Goal: Information Seeking & Learning: Learn about a topic

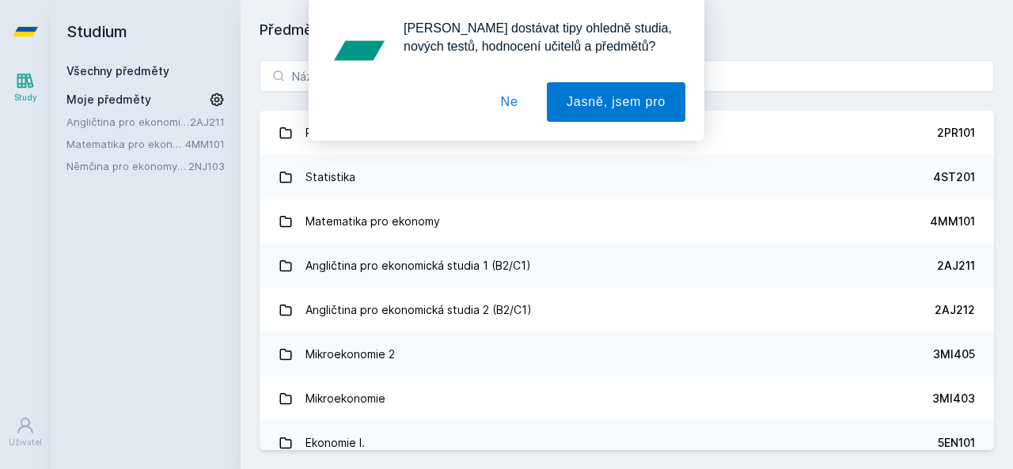
click at [513, 103] on button "Ne" at bounding box center [509, 102] width 57 height 40
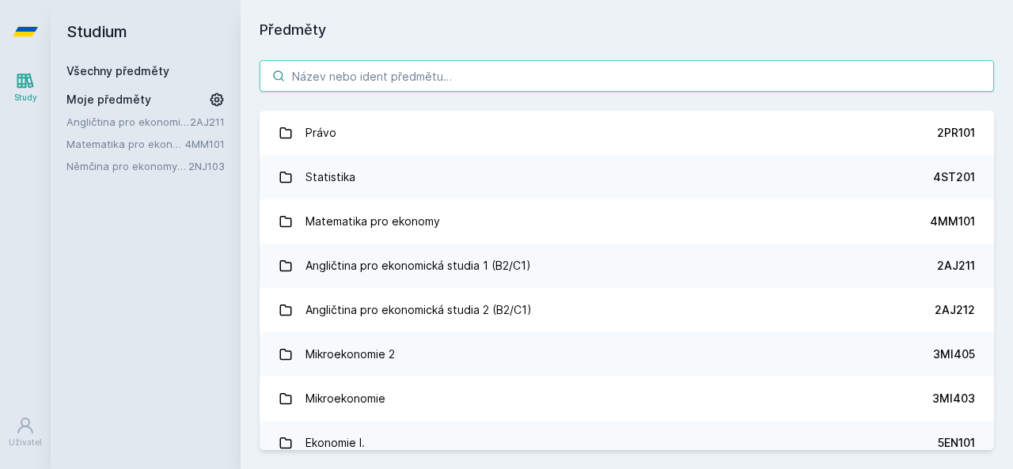
click at [484, 83] on input "search" at bounding box center [627, 76] width 734 height 32
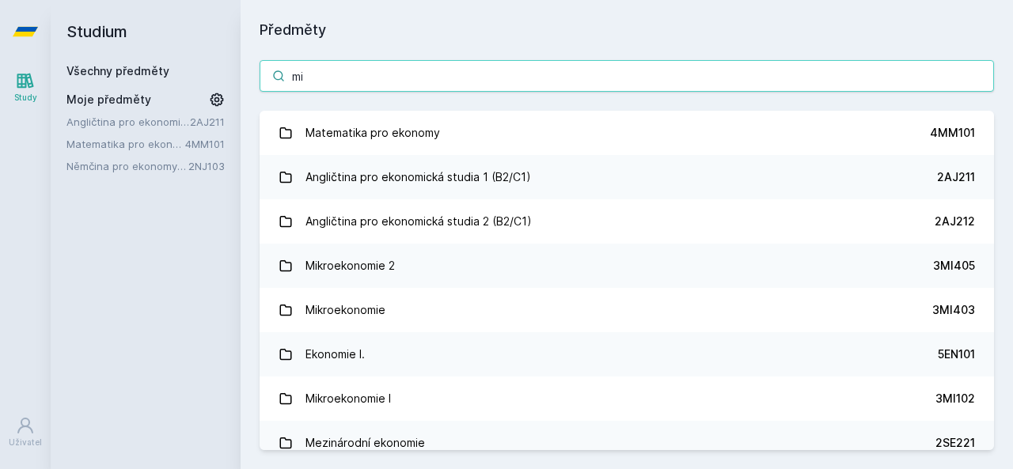
type input "mik"
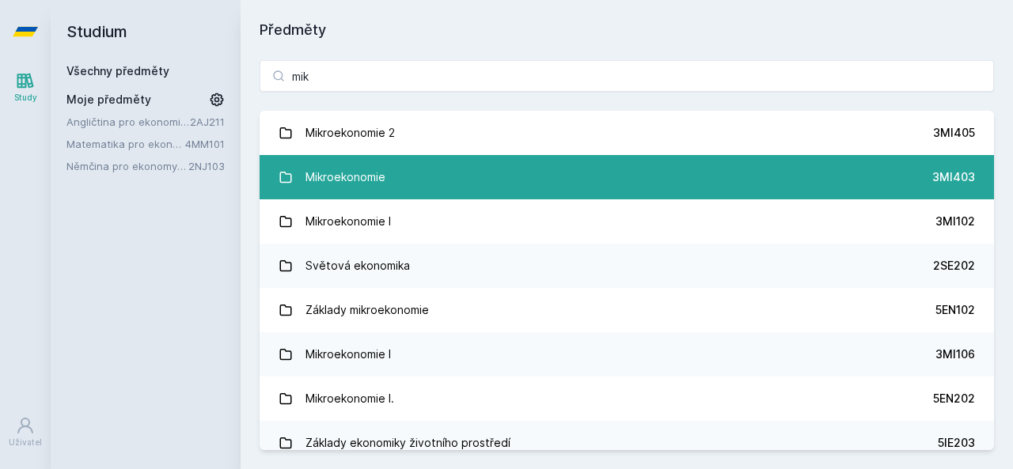
click at [359, 164] on div "Mikroekonomie" at bounding box center [345, 177] width 80 height 32
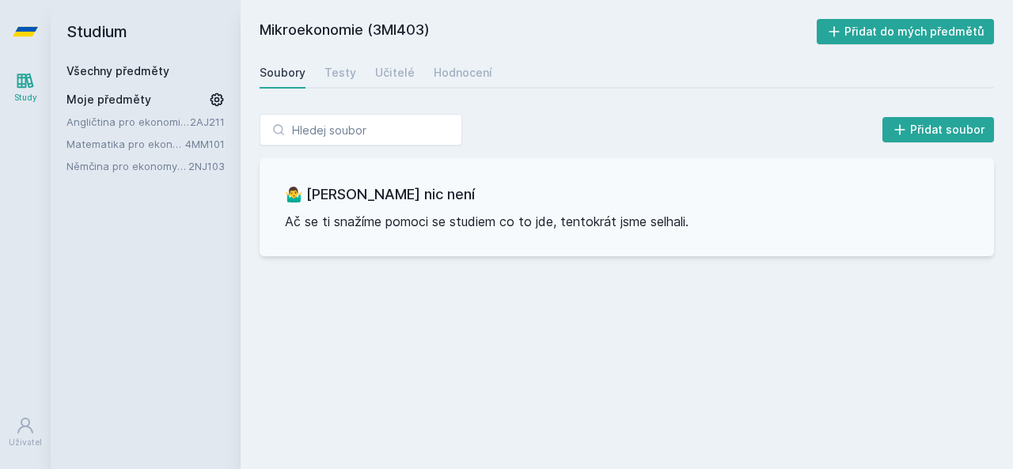
click at [370, 79] on div "Soubory Testy Učitelé Hodnocení" at bounding box center [627, 73] width 734 height 32
click at [380, 74] on div "Učitelé" at bounding box center [395, 73] width 40 height 16
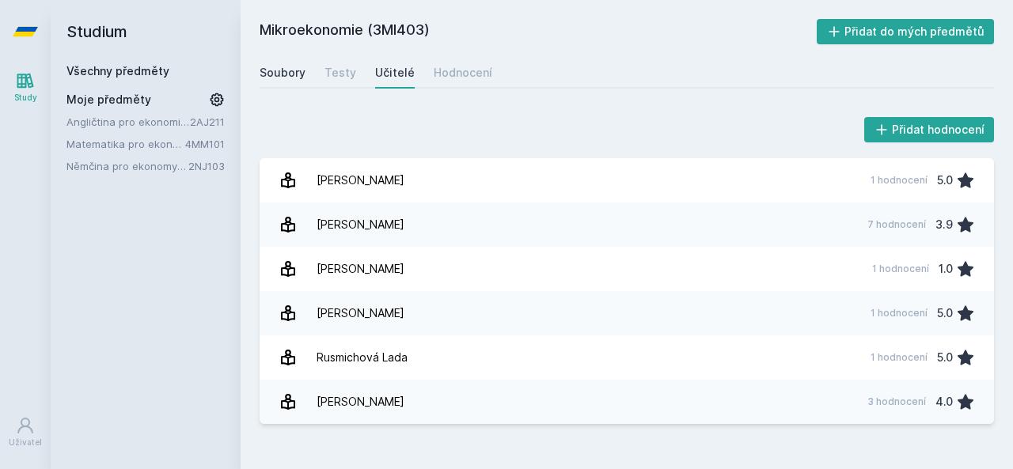
click at [286, 77] on div "Soubory" at bounding box center [283, 73] width 46 height 16
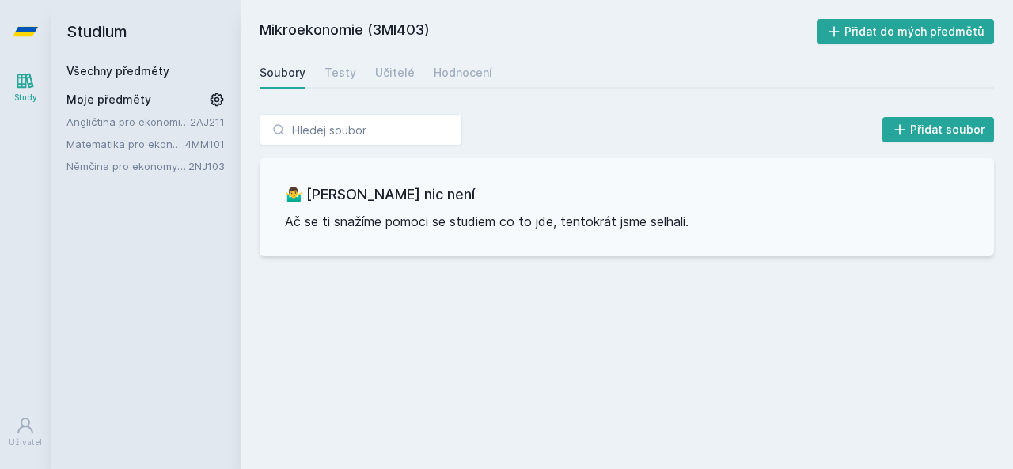
click at [105, 61] on h2 "Studium" at bounding box center [145, 31] width 158 height 63
click at [87, 75] on link "Všechny předměty" at bounding box center [117, 70] width 103 height 13
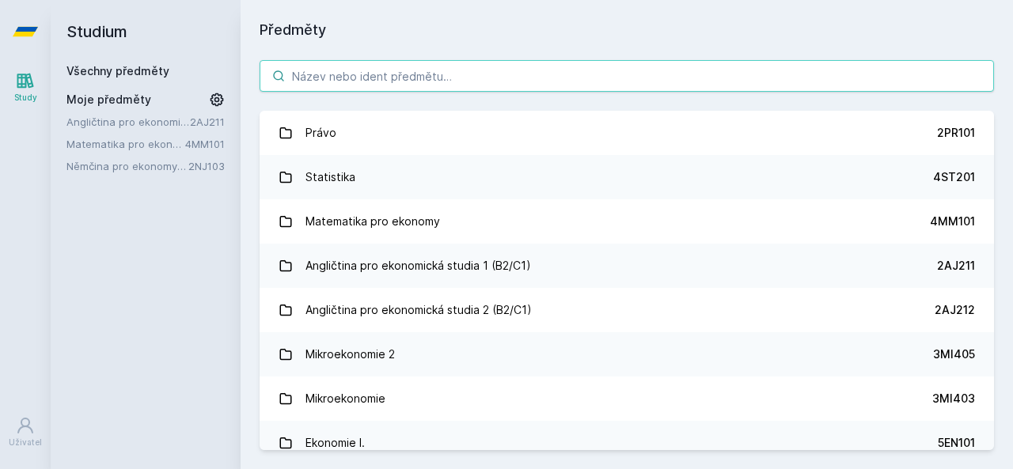
click at [339, 79] on input "search" at bounding box center [627, 76] width 734 height 32
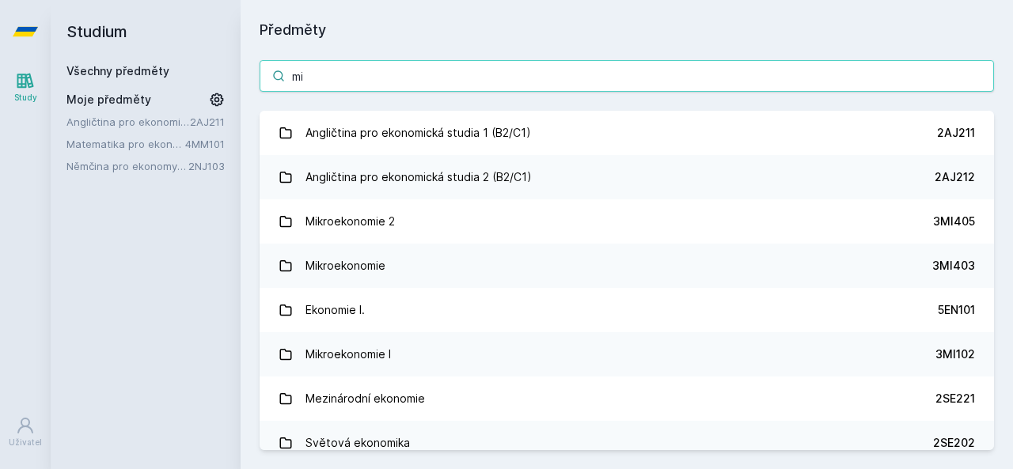
type input "mik"
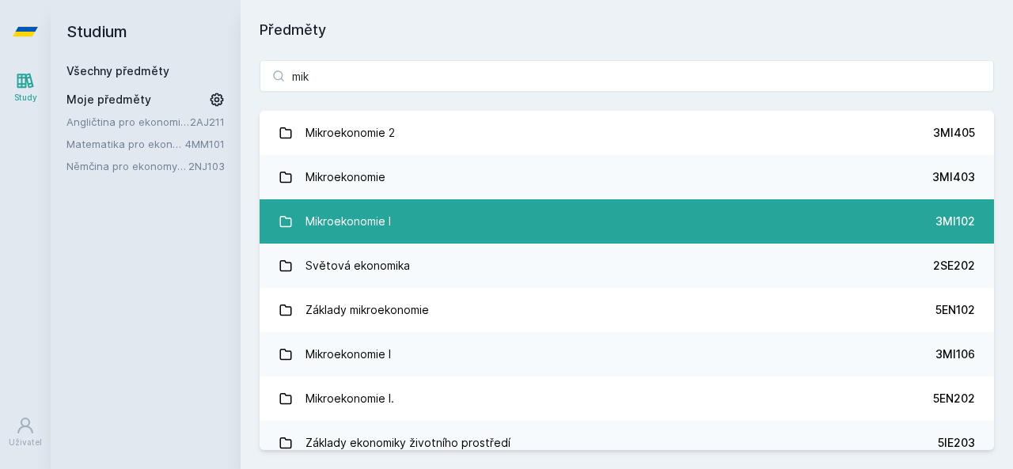
click at [364, 227] on div "Mikroekonomie I" at bounding box center [347, 222] width 85 height 32
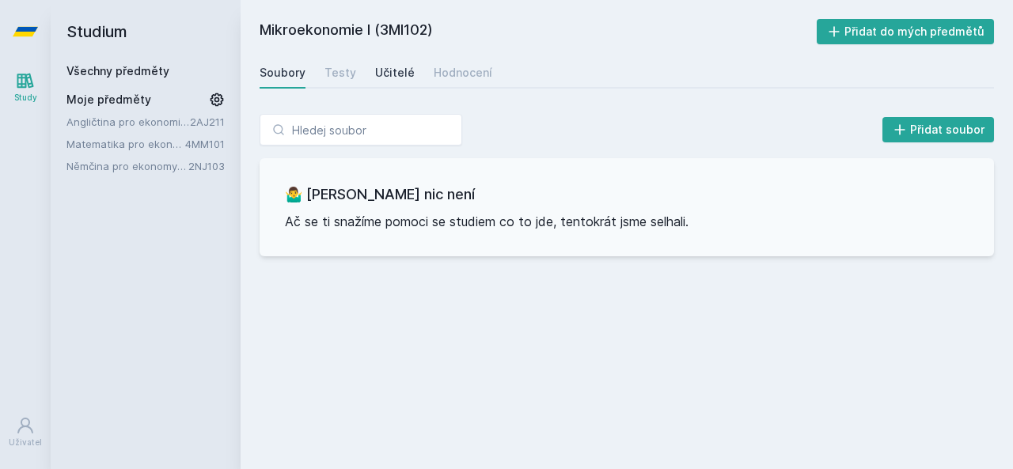
click at [396, 70] on div "Učitelé" at bounding box center [395, 73] width 40 height 16
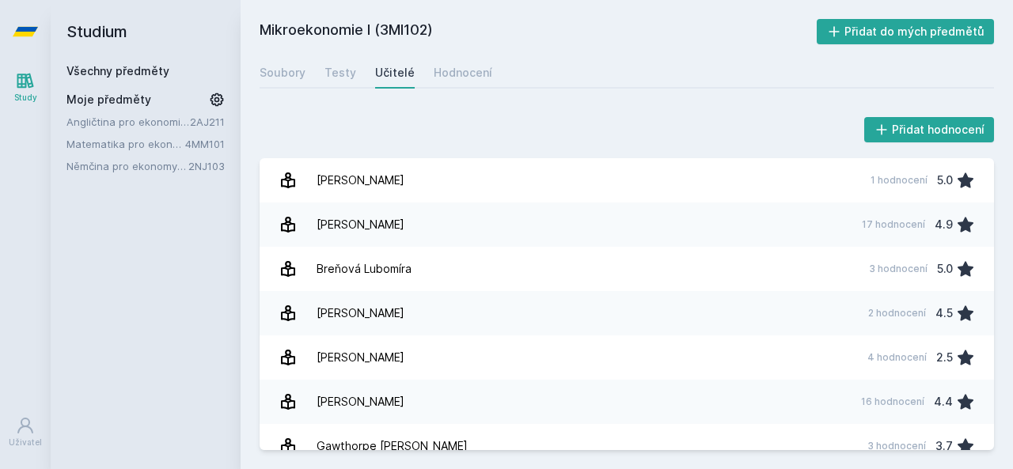
click at [140, 72] on link "Všechny předměty" at bounding box center [117, 70] width 103 height 13
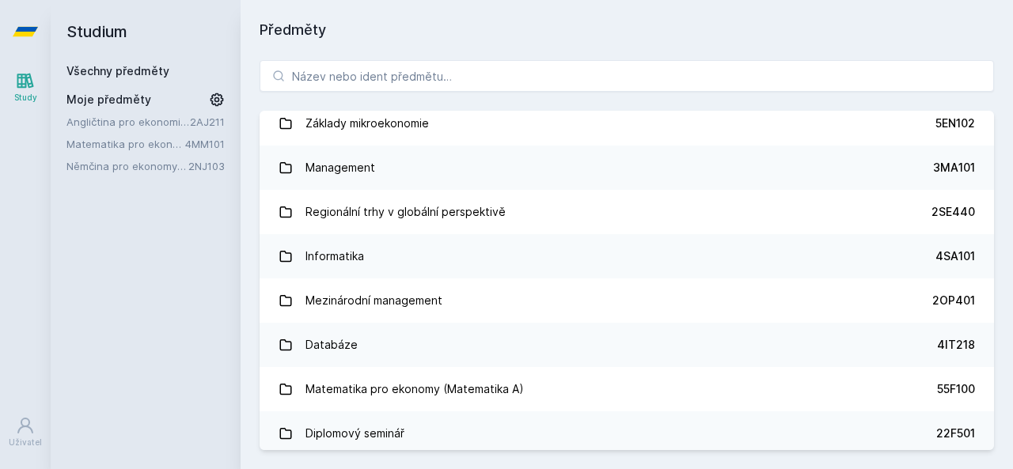
scroll to position [712, 0]
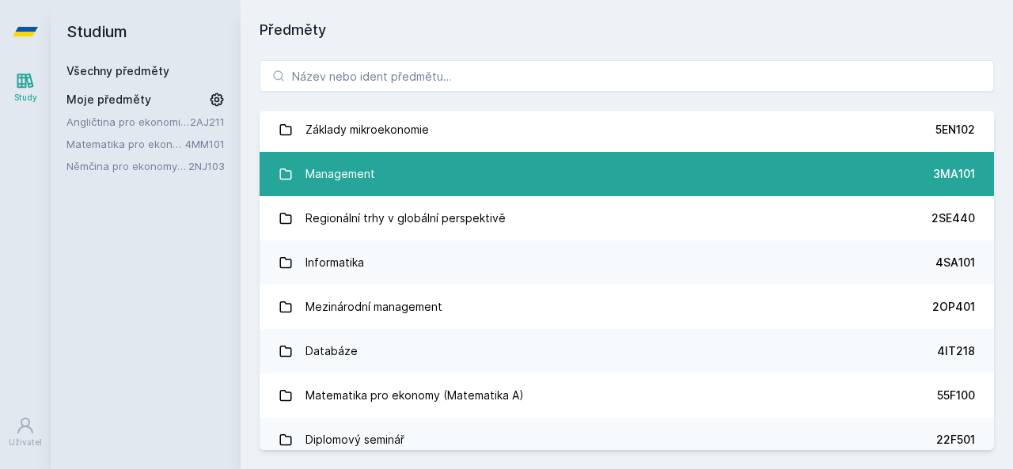
click at [378, 180] on link "Management 3MA101" at bounding box center [627, 174] width 734 height 44
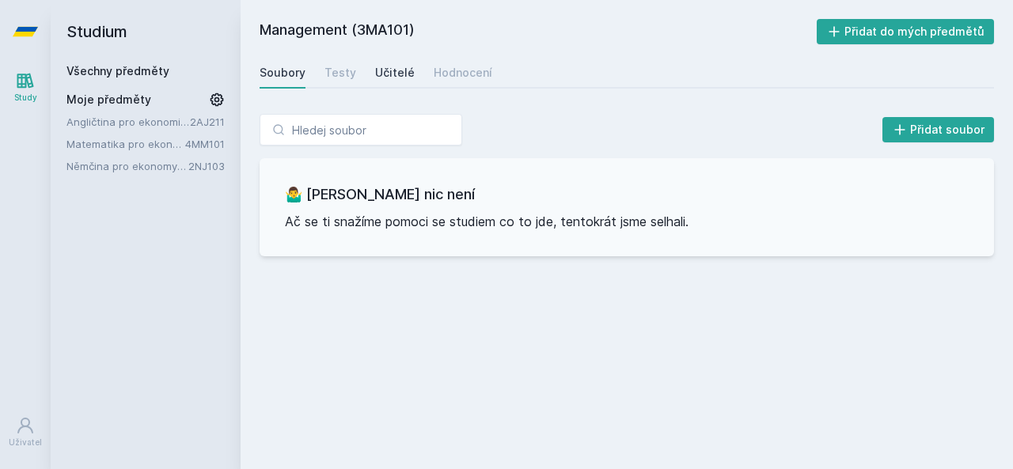
click at [387, 77] on div "Učitelé" at bounding box center [395, 73] width 40 height 16
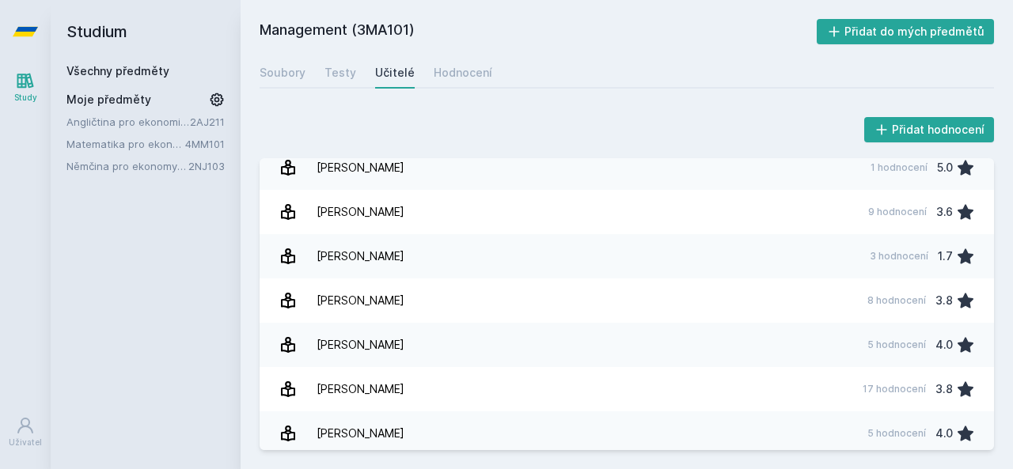
scroll to position [682, 0]
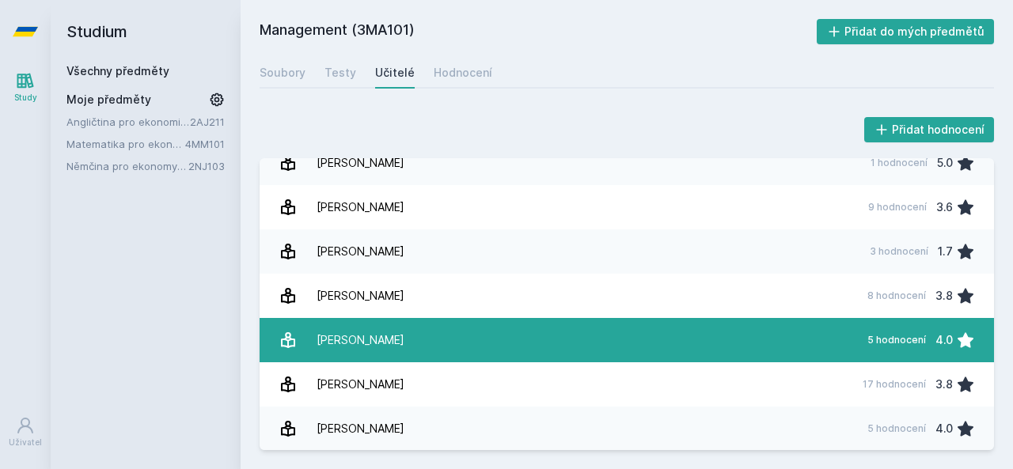
click at [347, 351] on div "[PERSON_NAME]" at bounding box center [361, 340] width 88 height 32
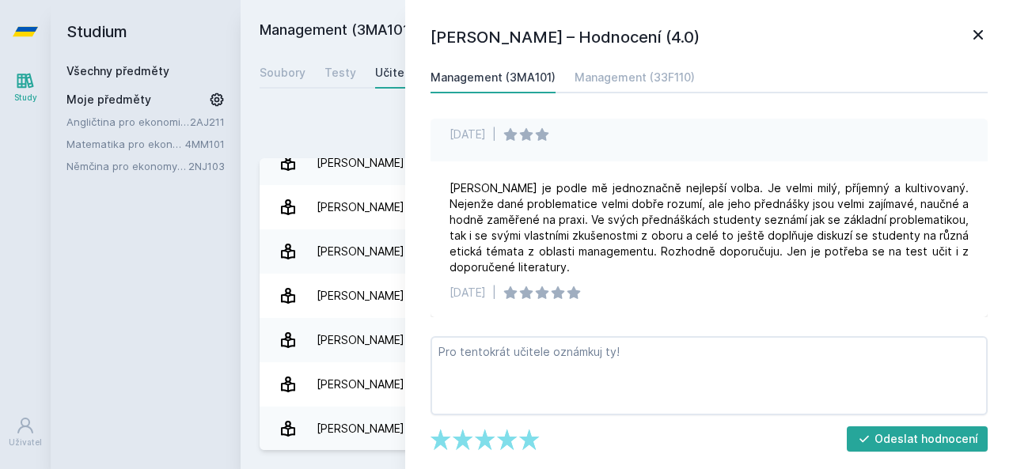
scroll to position [371, 0]
click at [350, 157] on div "Přidat hodnocení [PERSON_NAME] – Hodnocení (4.0) Management (3MA101) Management…" at bounding box center [627, 282] width 734 height 336
click at [131, 66] on link "Všechny předměty" at bounding box center [117, 70] width 103 height 13
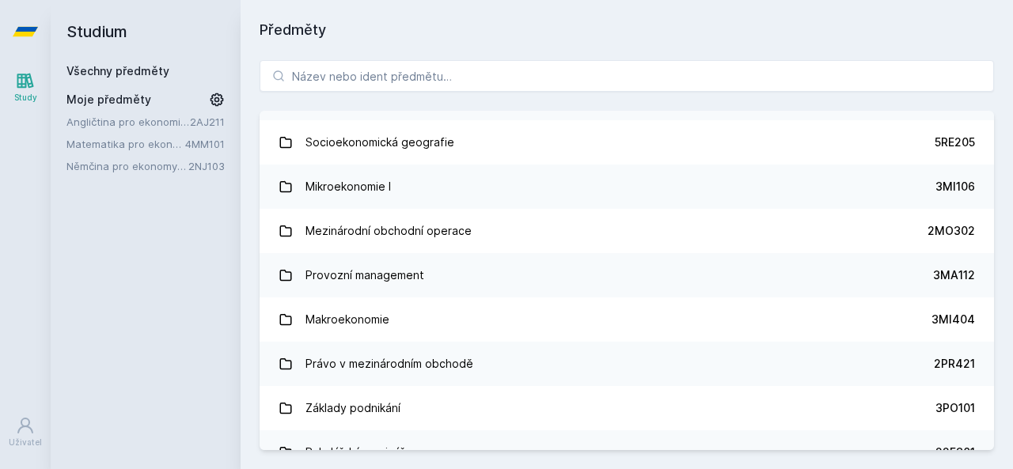
scroll to position [1952, 0]
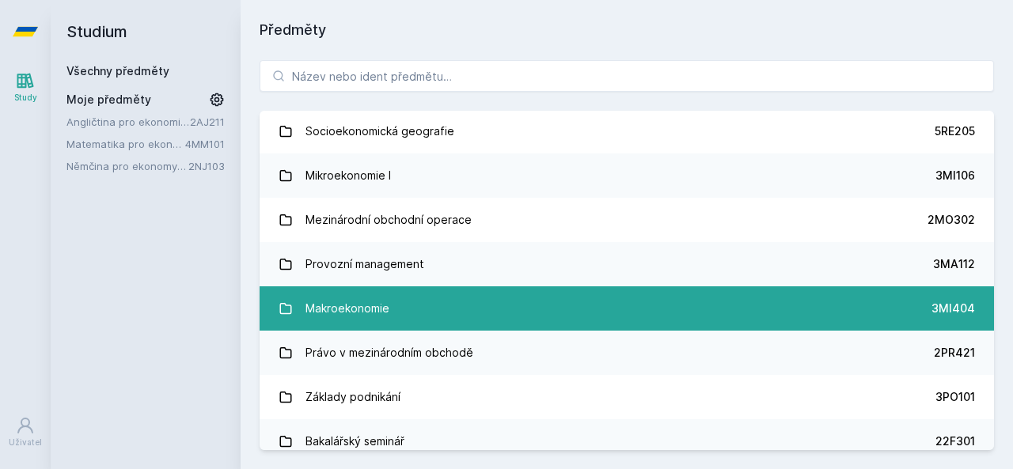
click at [574, 313] on link "Makroekonomie 3MI404" at bounding box center [627, 309] width 734 height 44
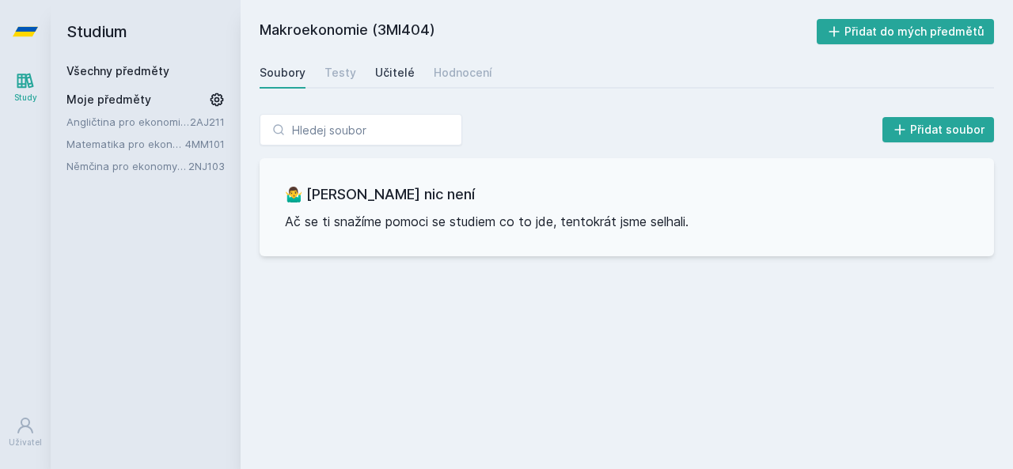
click at [393, 83] on link "Učitelé" at bounding box center [395, 73] width 40 height 32
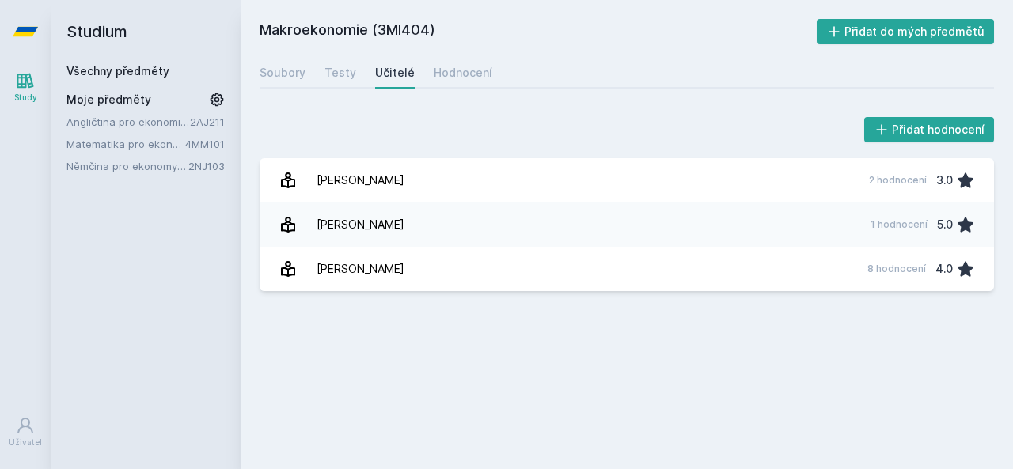
click at [139, 66] on link "Všechny předměty" at bounding box center [117, 70] width 103 height 13
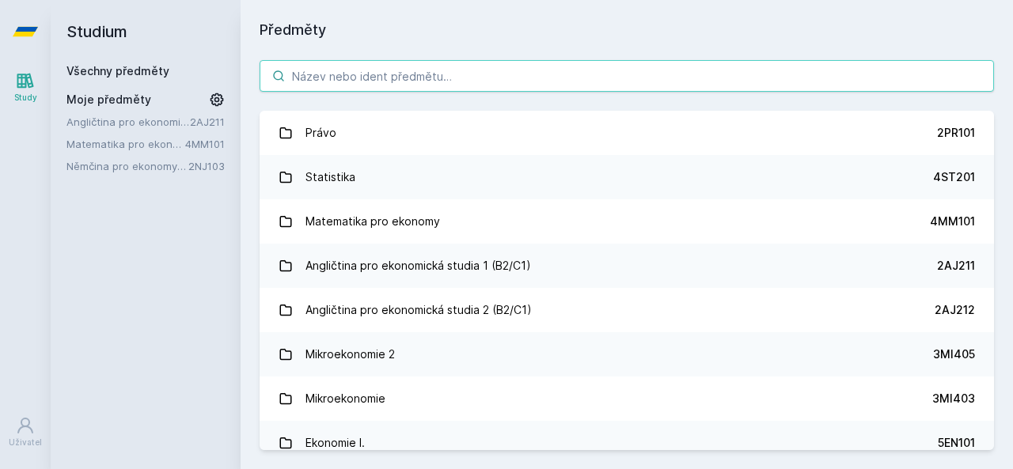
click at [488, 88] on input "search" at bounding box center [627, 76] width 734 height 32
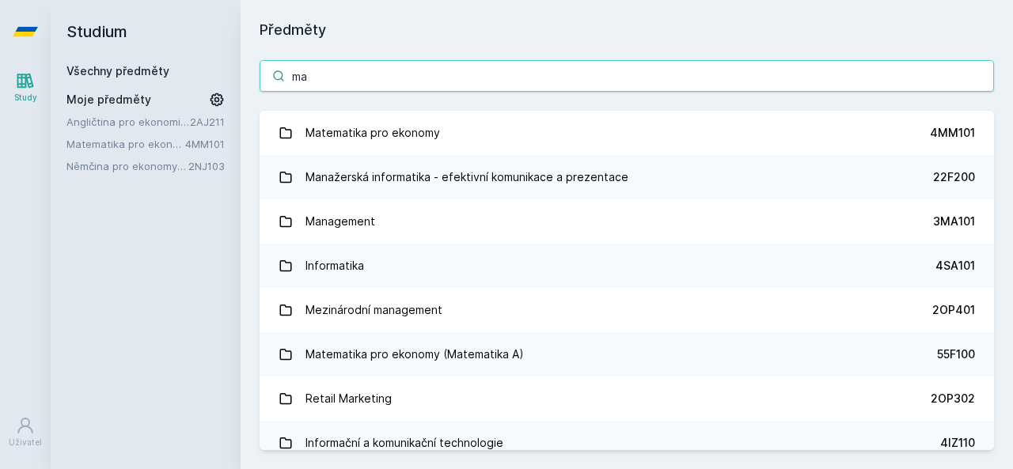
type input "m"
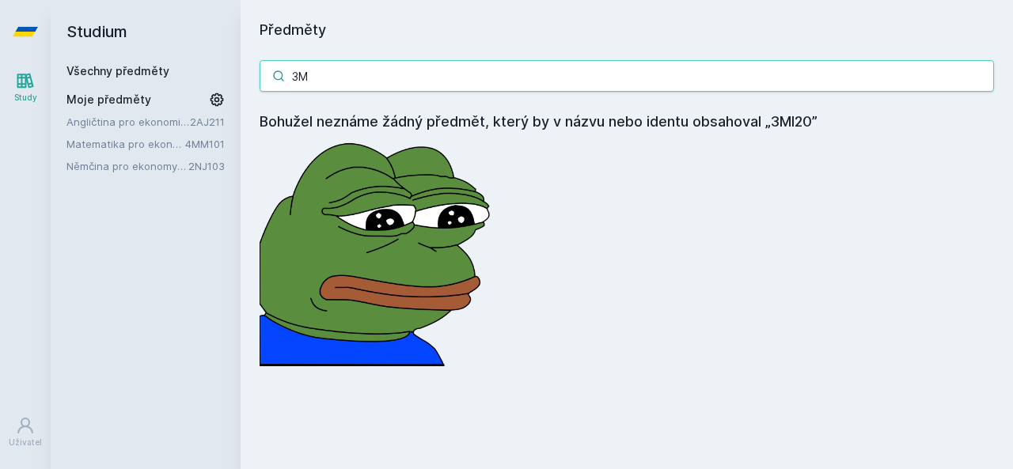
type input "3"
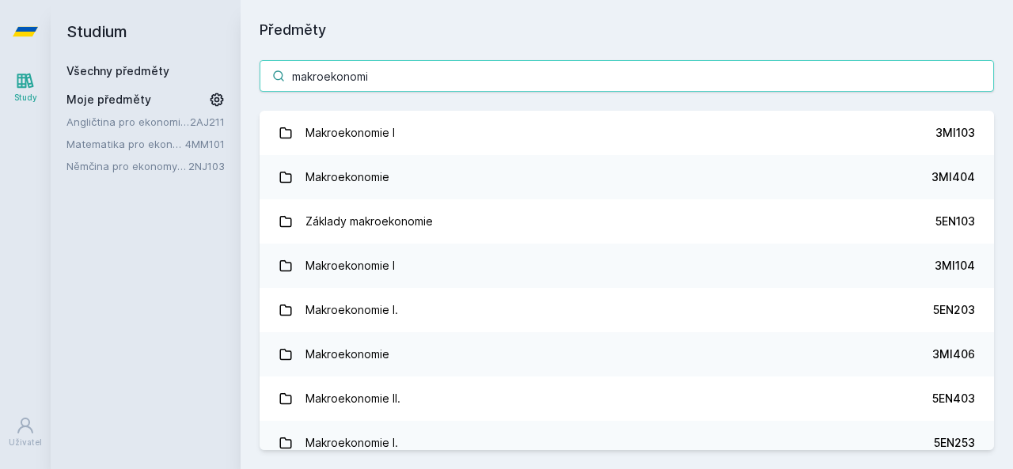
type input "makroekonomie"
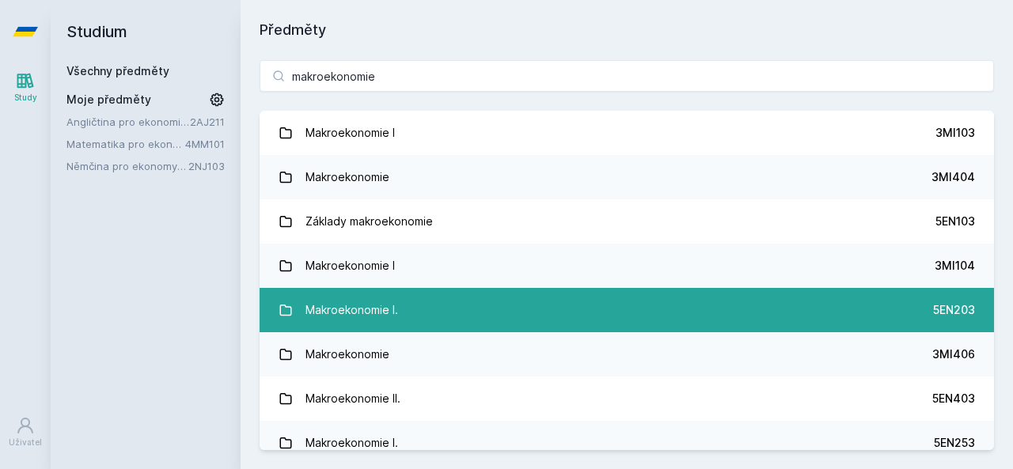
click at [360, 303] on div "Makroekonomie I." at bounding box center [351, 310] width 93 height 32
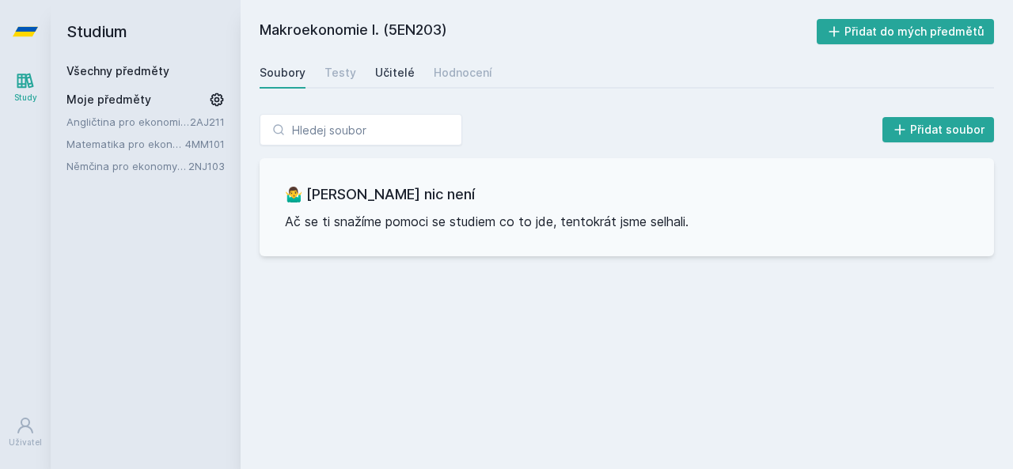
click at [381, 79] on div "Učitelé" at bounding box center [395, 73] width 40 height 16
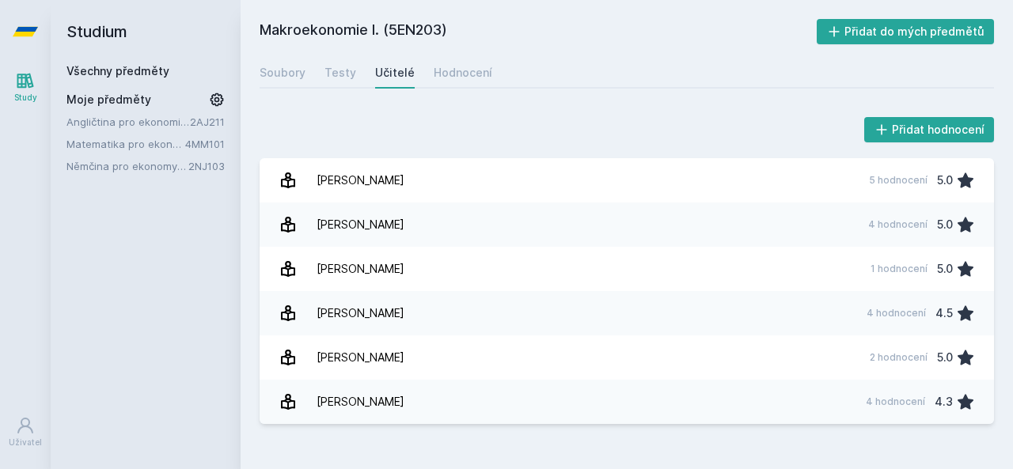
click at [109, 69] on link "Všechny předměty" at bounding box center [117, 70] width 103 height 13
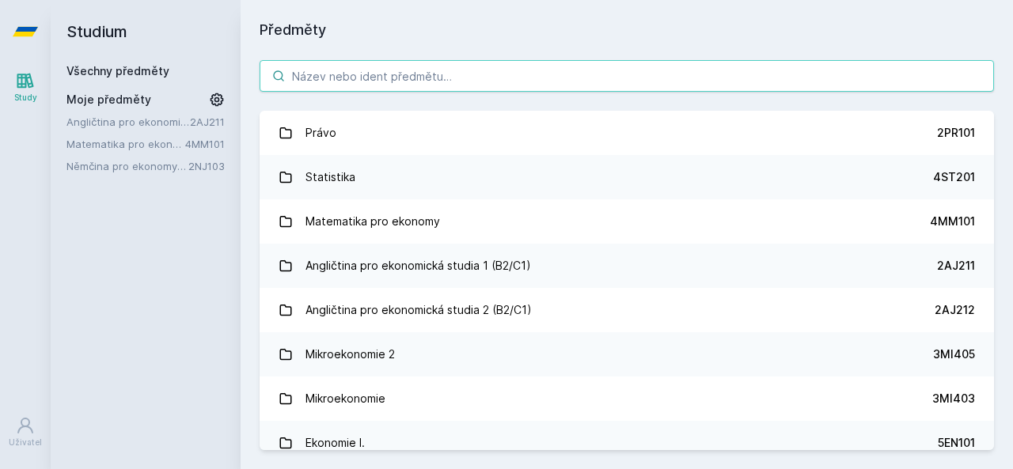
click at [355, 74] on input "search" at bounding box center [627, 76] width 734 height 32
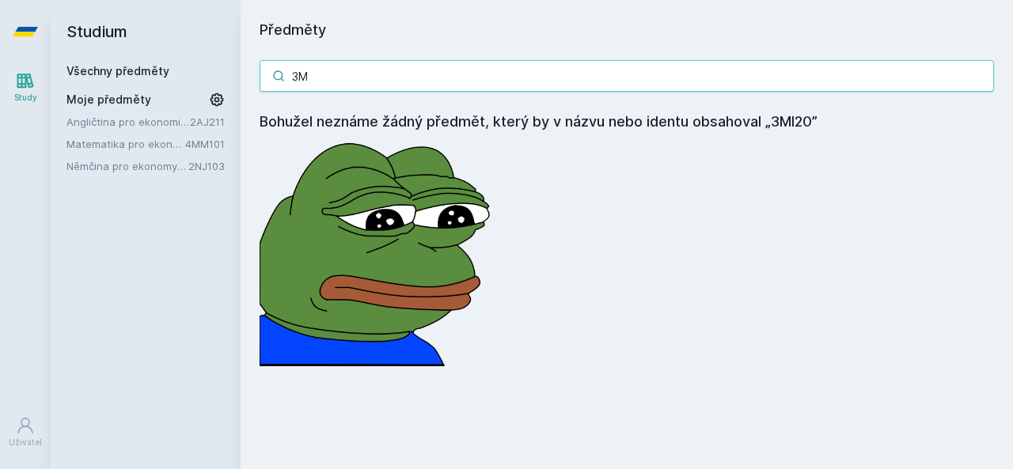
type input "3"
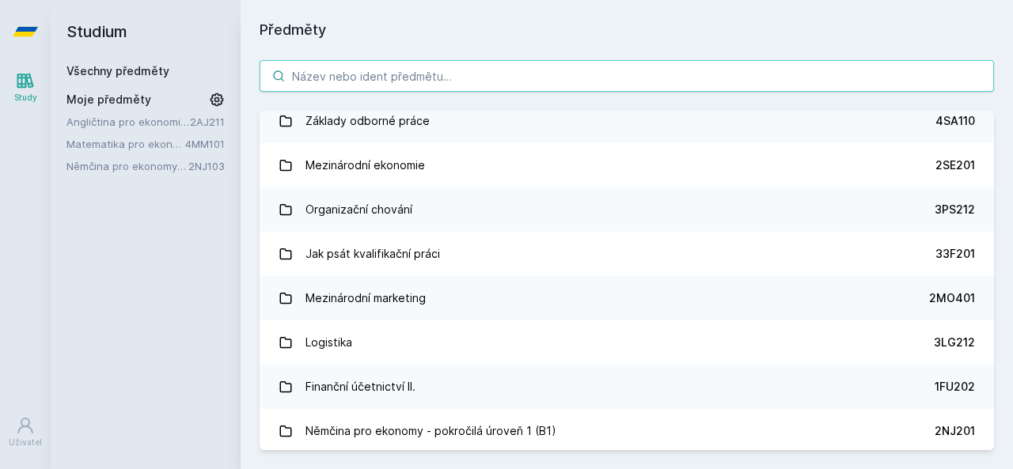
scroll to position [2954, 0]
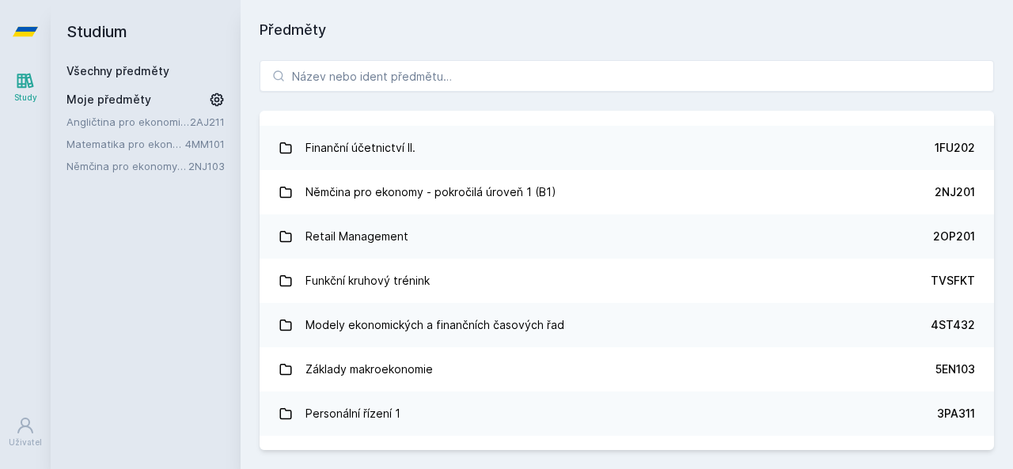
click at [505, 292] on link "Funkční kruhový trénink TVSFKT" at bounding box center [627, 281] width 734 height 44
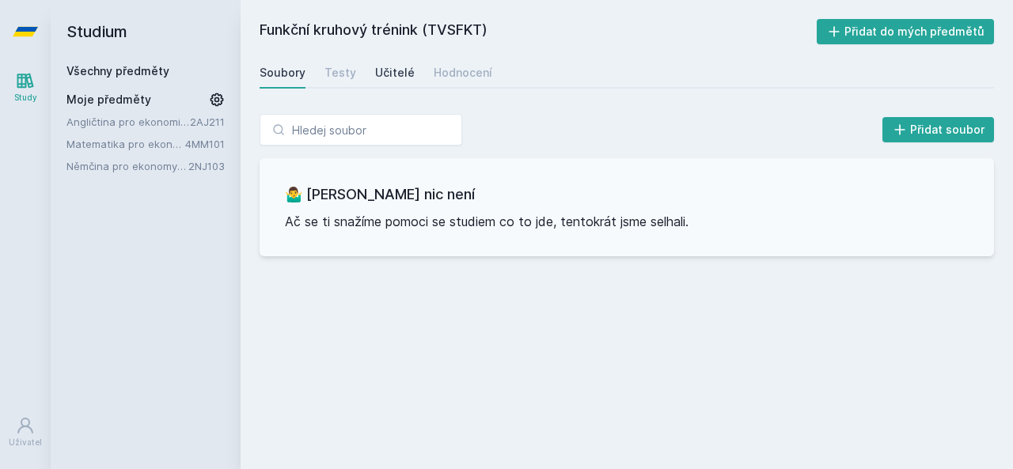
click at [377, 67] on div "Učitelé" at bounding box center [395, 73] width 40 height 16
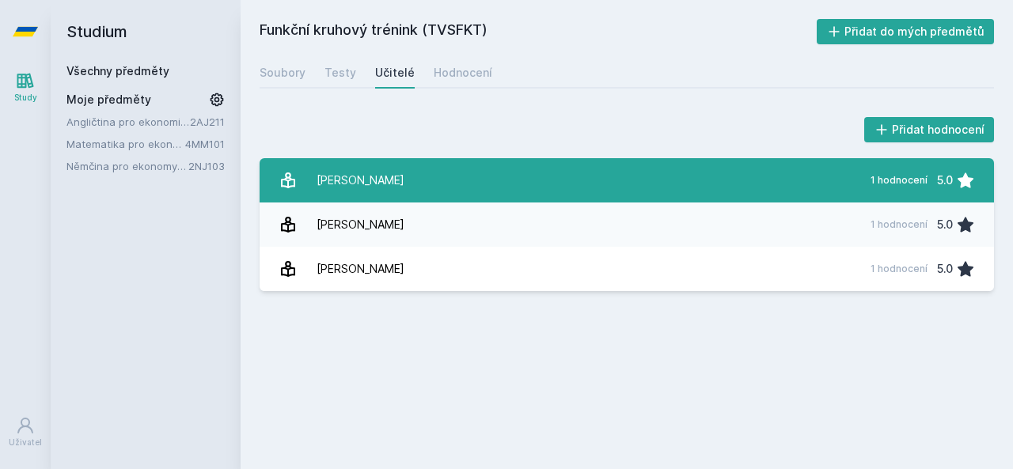
click at [378, 162] on link "[PERSON_NAME] 1 hodnocení 5.0" at bounding box center [627, 180] width 734 height 44
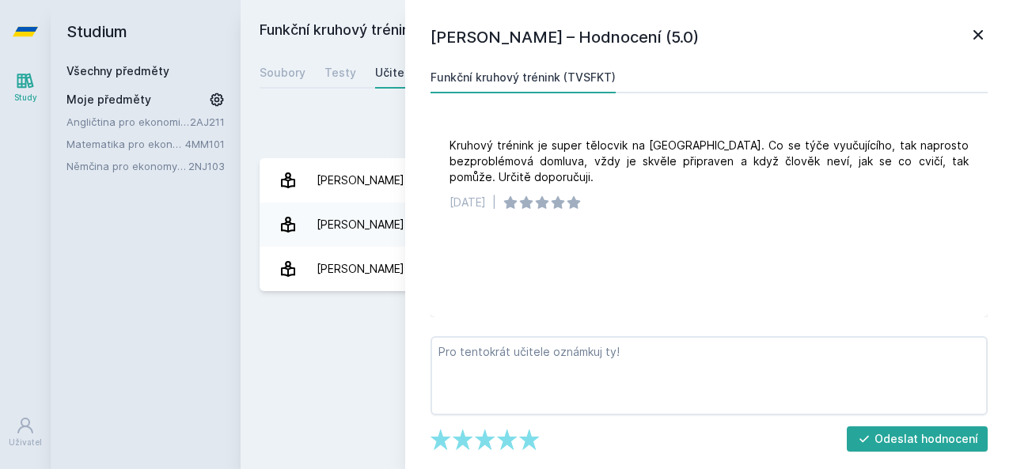
click at [374, 124] on div "Přidat hodnocení" at bounding box center [627, 130] width 734 height 32
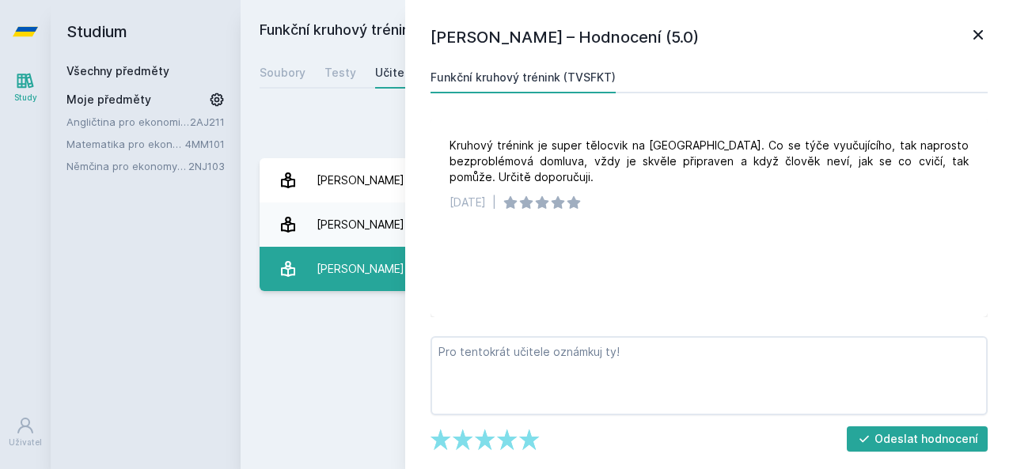
click at [369, 263] on div "[PERSON_NAME]" at bounding box center [361, 269] width 88 height 32
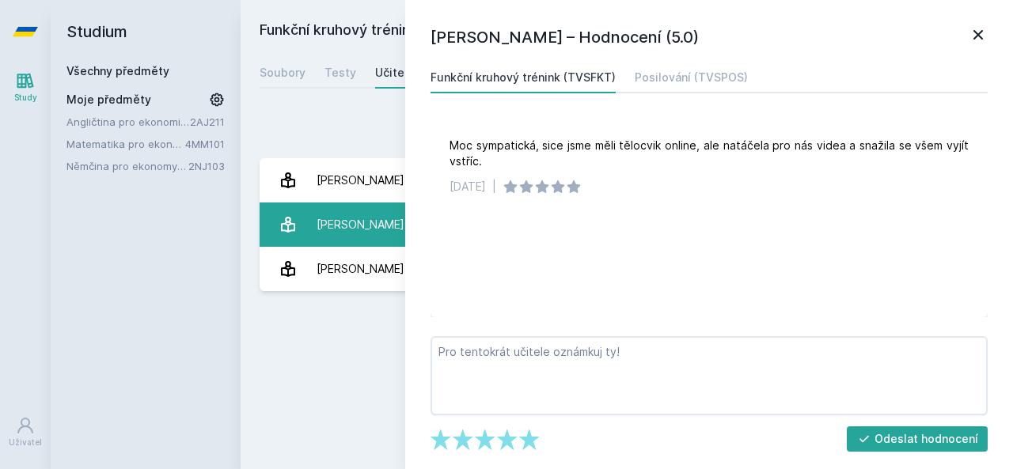
click at [366, 227] on div "[PERSON_NAME]" at bounding box center [361, 225] width 88 height 32
